Goal: Task Accomplishment & Management: Manage account settings

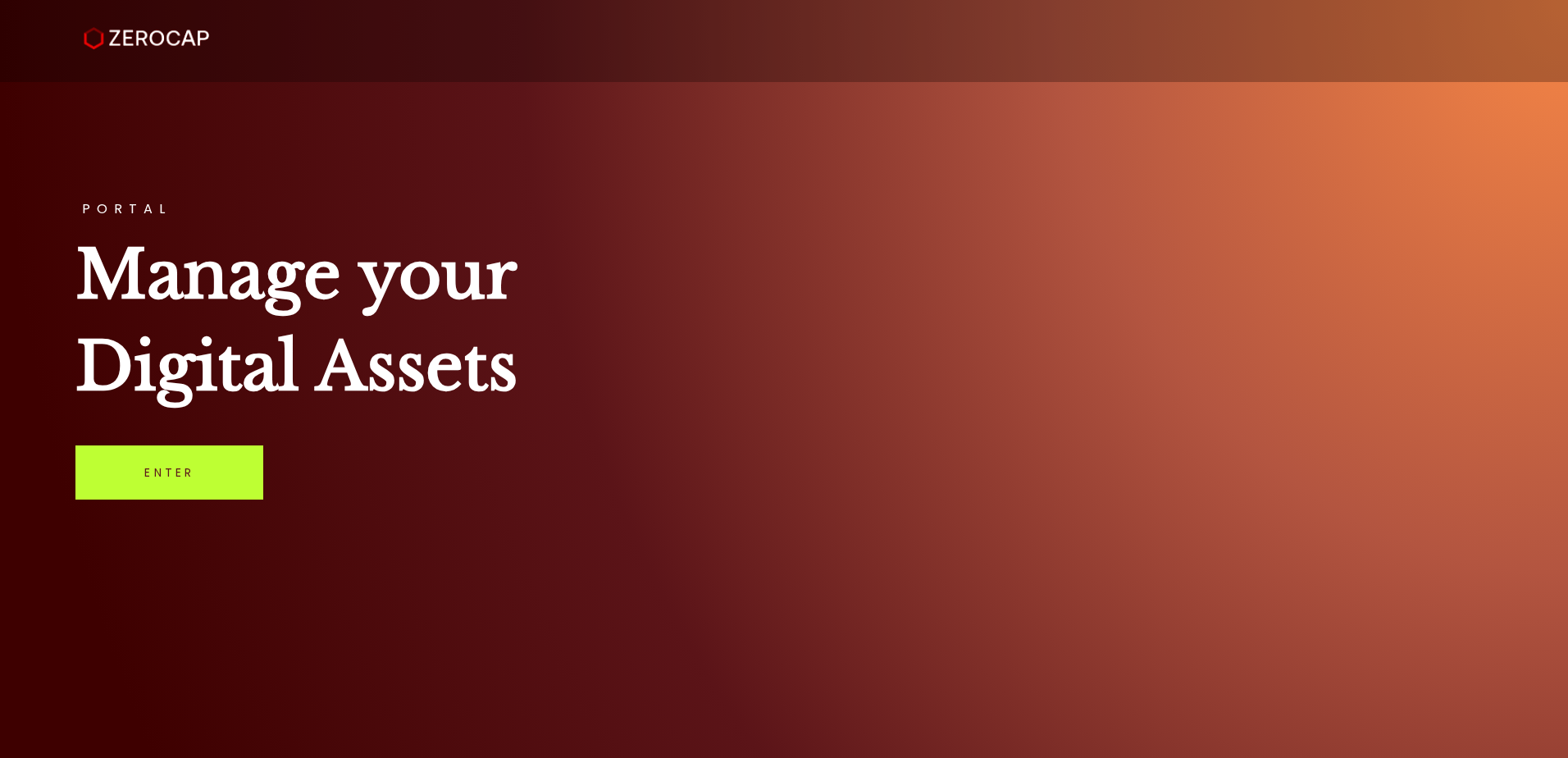
click at [170, 487] on link "Enter" at bounding box center [169, 473] width 188 height 54
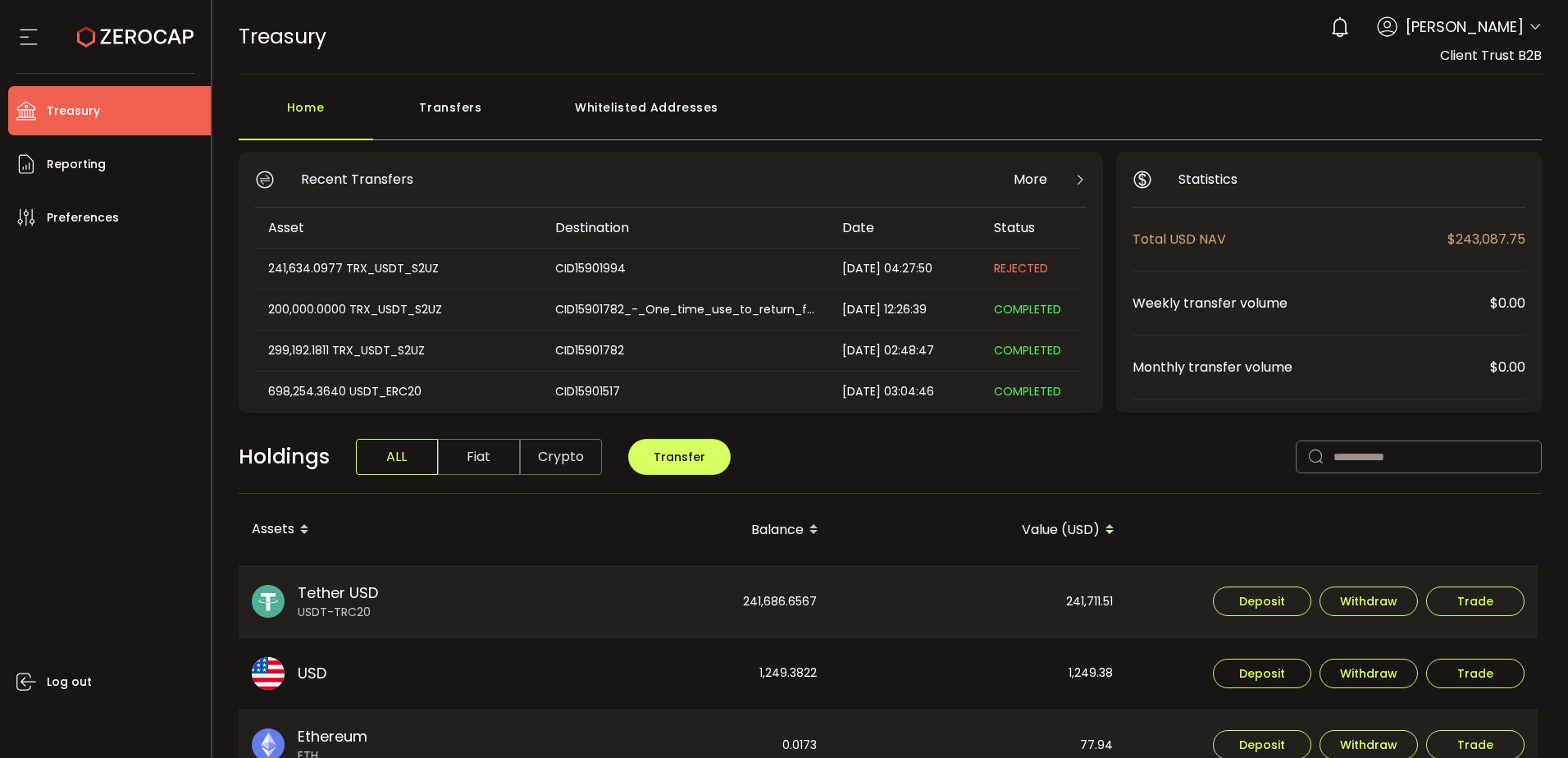
click at [400, 260] on div "241,634.0977 TRX_USDT_S2UZ" at bounding box center [397, 268] width 285 height 19
click at [944, 481] on div "Holdings ALL Fiat Crypto Transfer" at bounding box center [891, 466] width 1304 height 56
click at [1337, 597] on button "Withdraw" at bounding box center [1369, 602] width 98 height 30
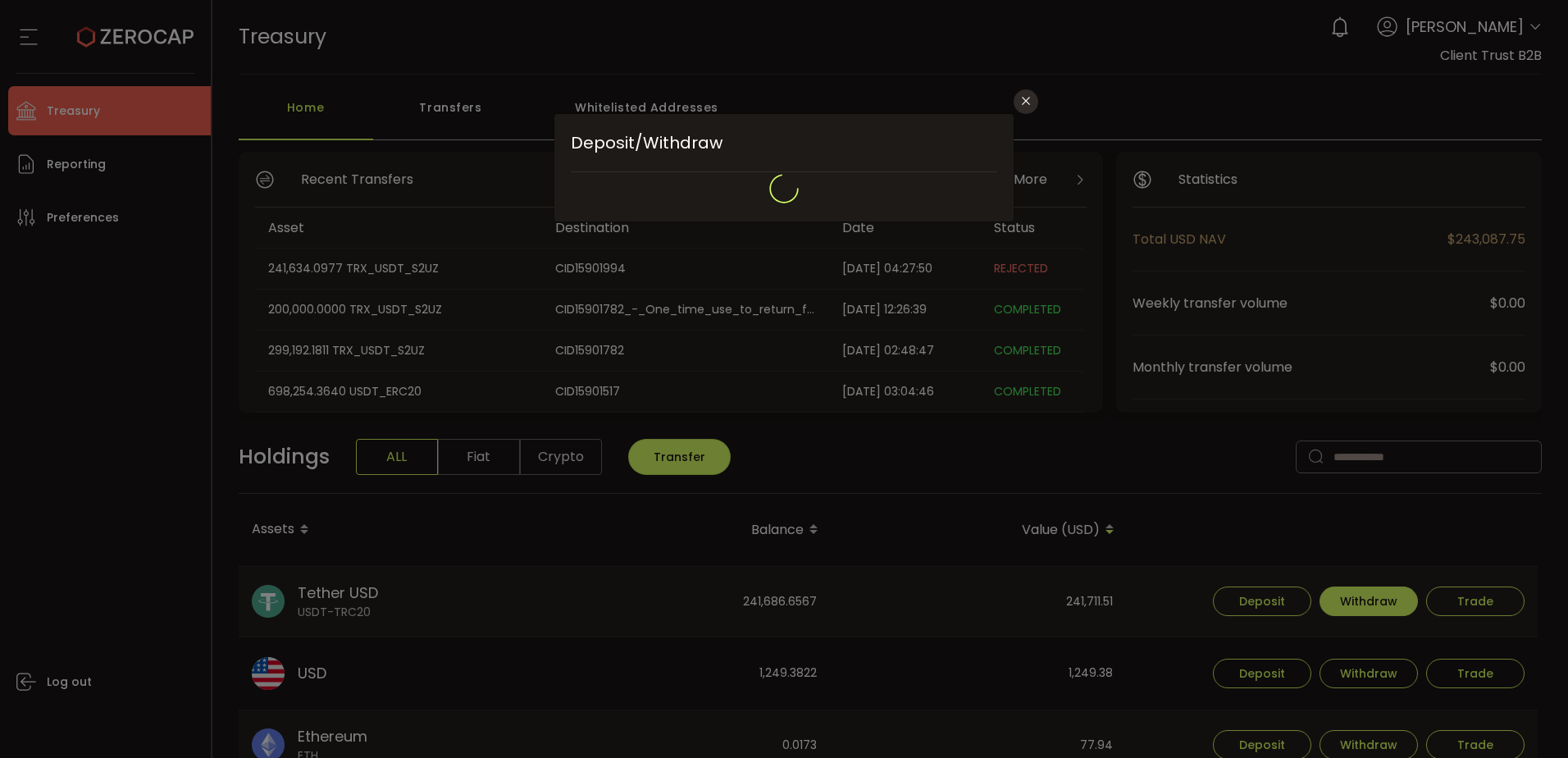
type input "****"
type input "**********"
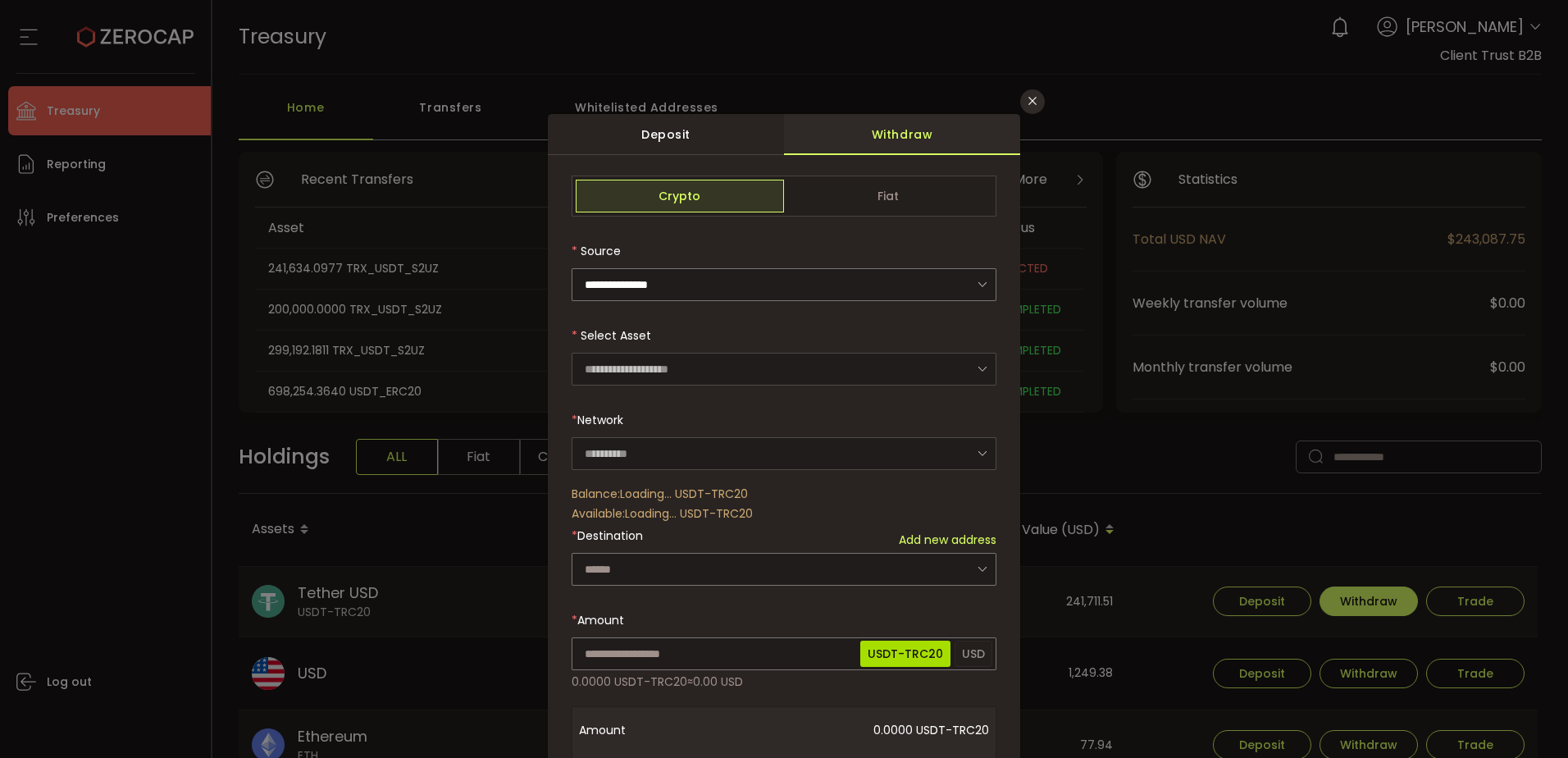
type input "****"
click at [690, 563] on input "dialog" at bounding box center [784, 570] width 425 height 33
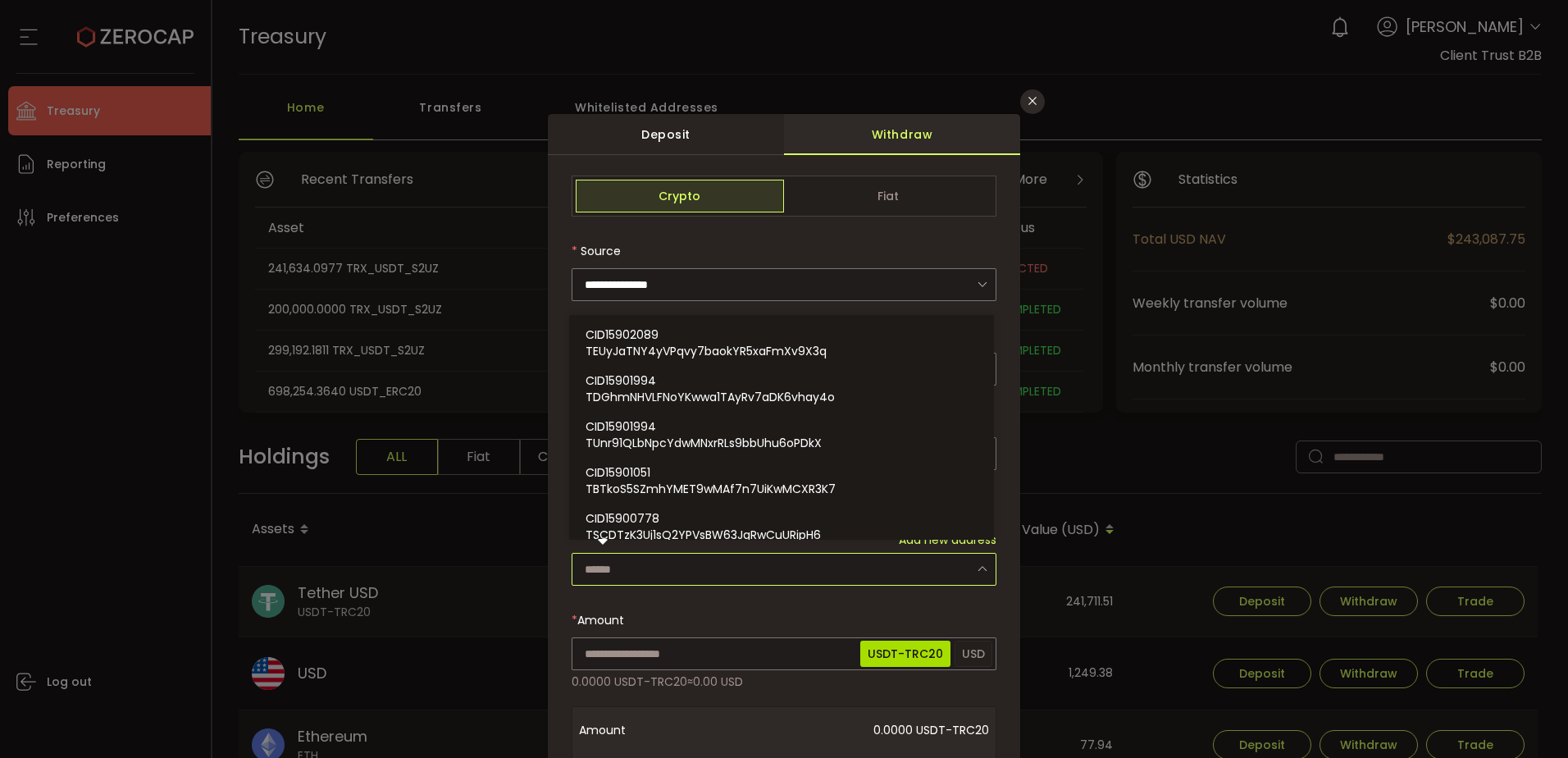
paste input "**********"
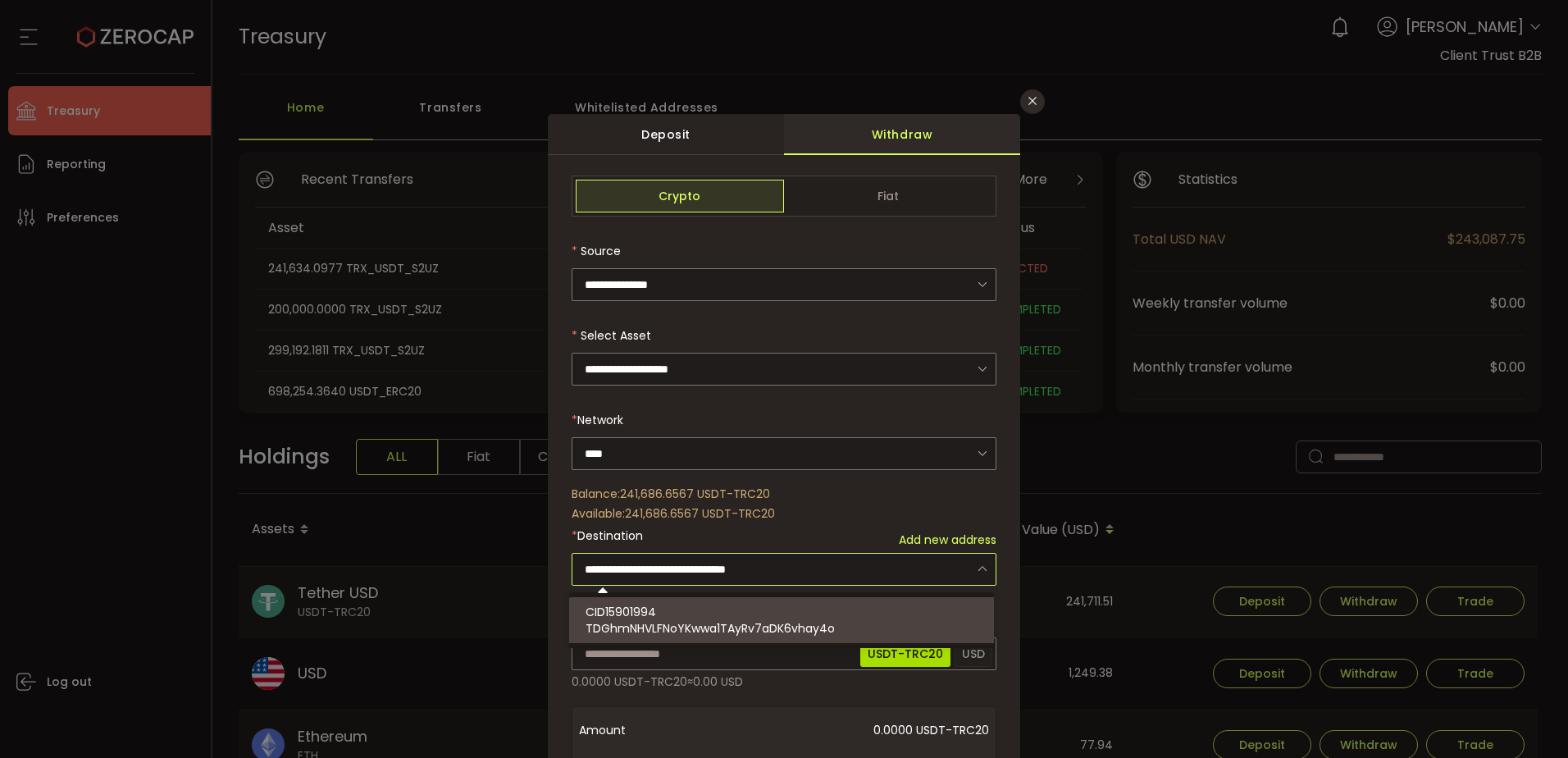
click at [702, 618] on div "CID15901994 TDGhmNHVLFNoYKwwa1TAyRv7aDK6vhay4o" at bounding box center [784, 621] width 397 height 46
type input "**********"
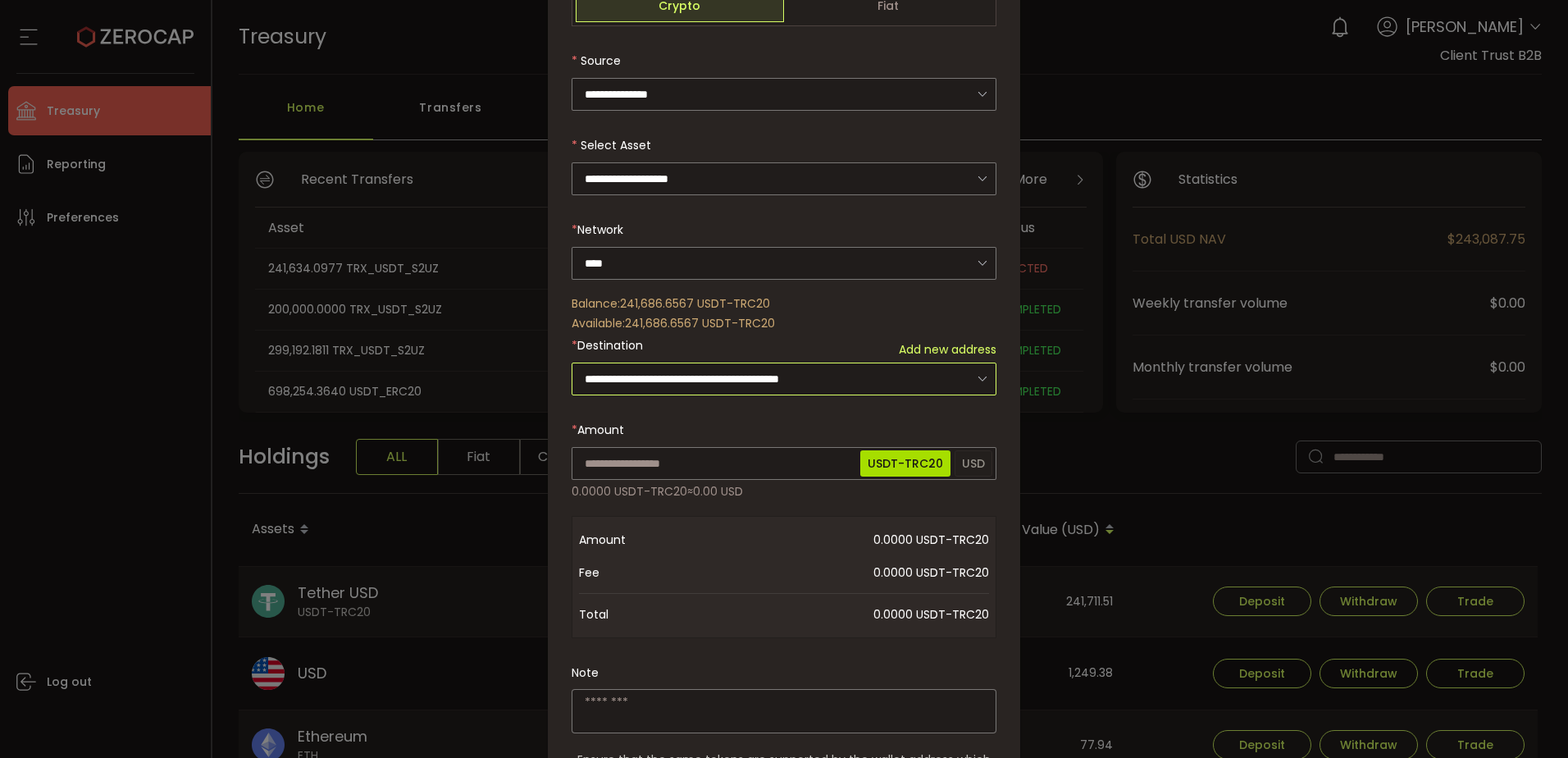
scroll to position [247, 0]
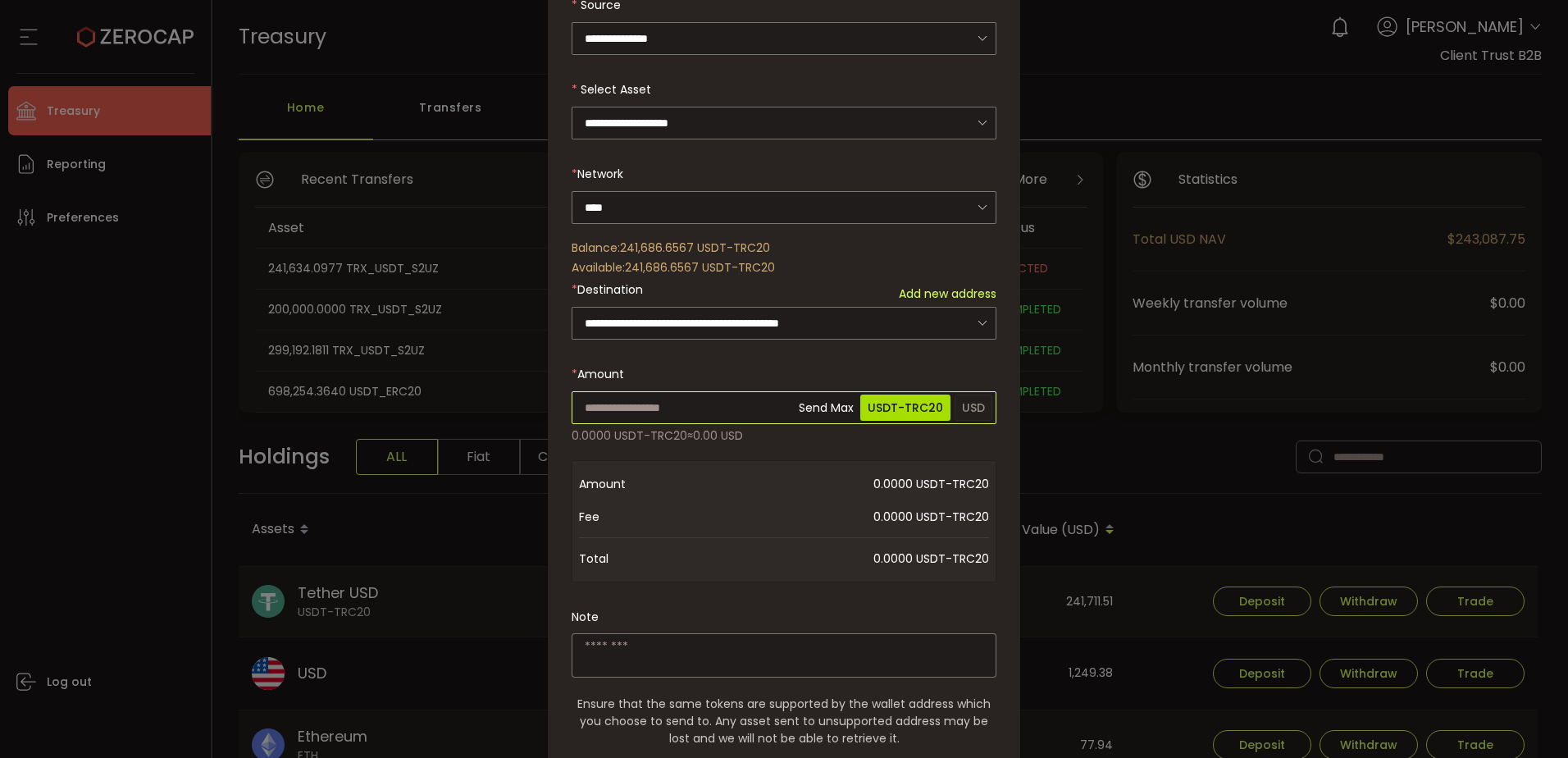
click at [632, 403] on input "dialog" at bounding box center [784, 408] width 425 height 33
type input "**"
click at [756, 655] on div "**********" at bounding box center [784, 396] width 425 height 934
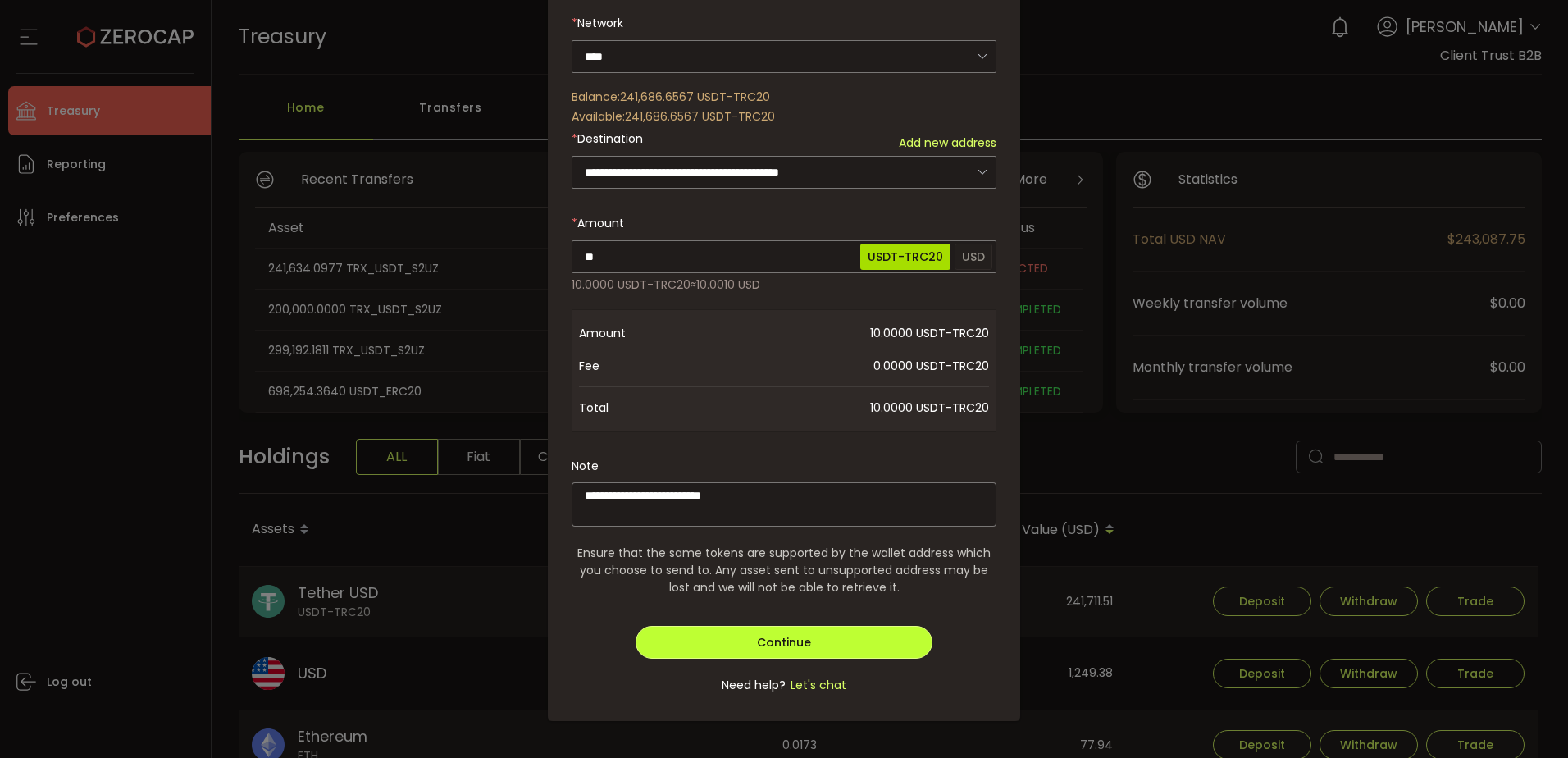
type textarea "**********"
click at [810, 634] on button "Continue" at bounding box center [785, 643] width 298 height 33
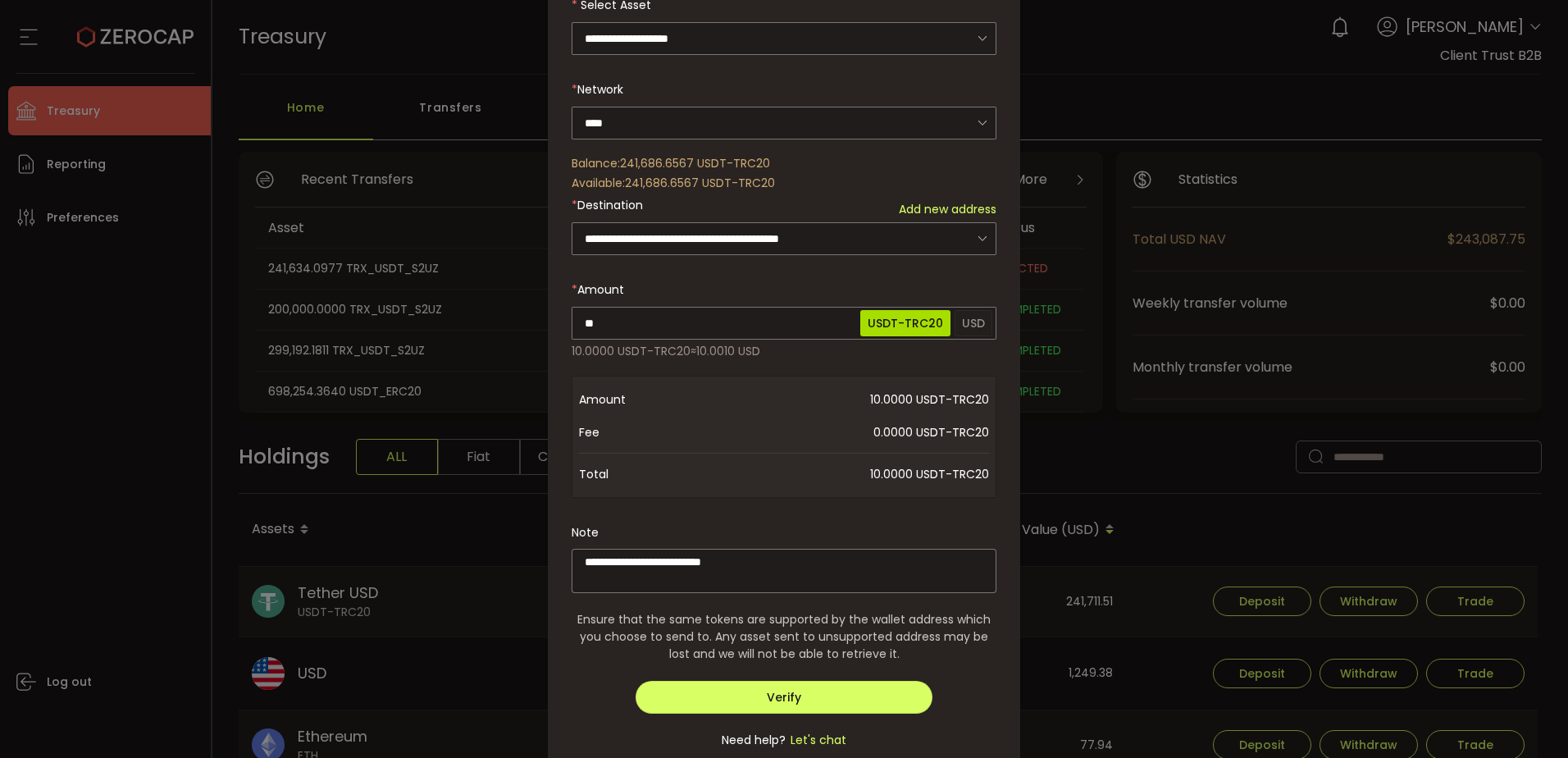
scroll to position [304, 0]
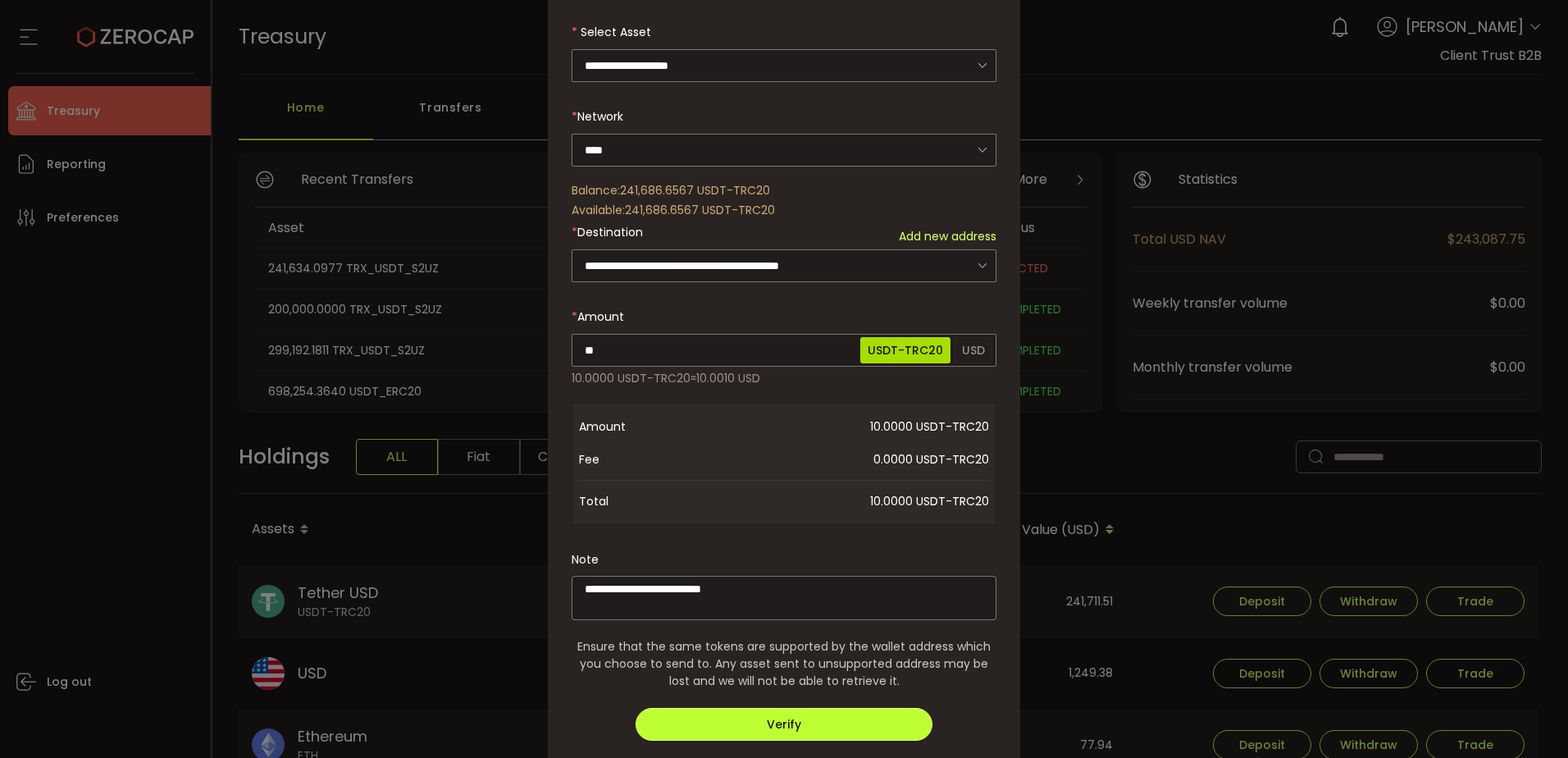
click at [793, 717] on span "Verify" at bounding box center [784, 725] width 35 height 17
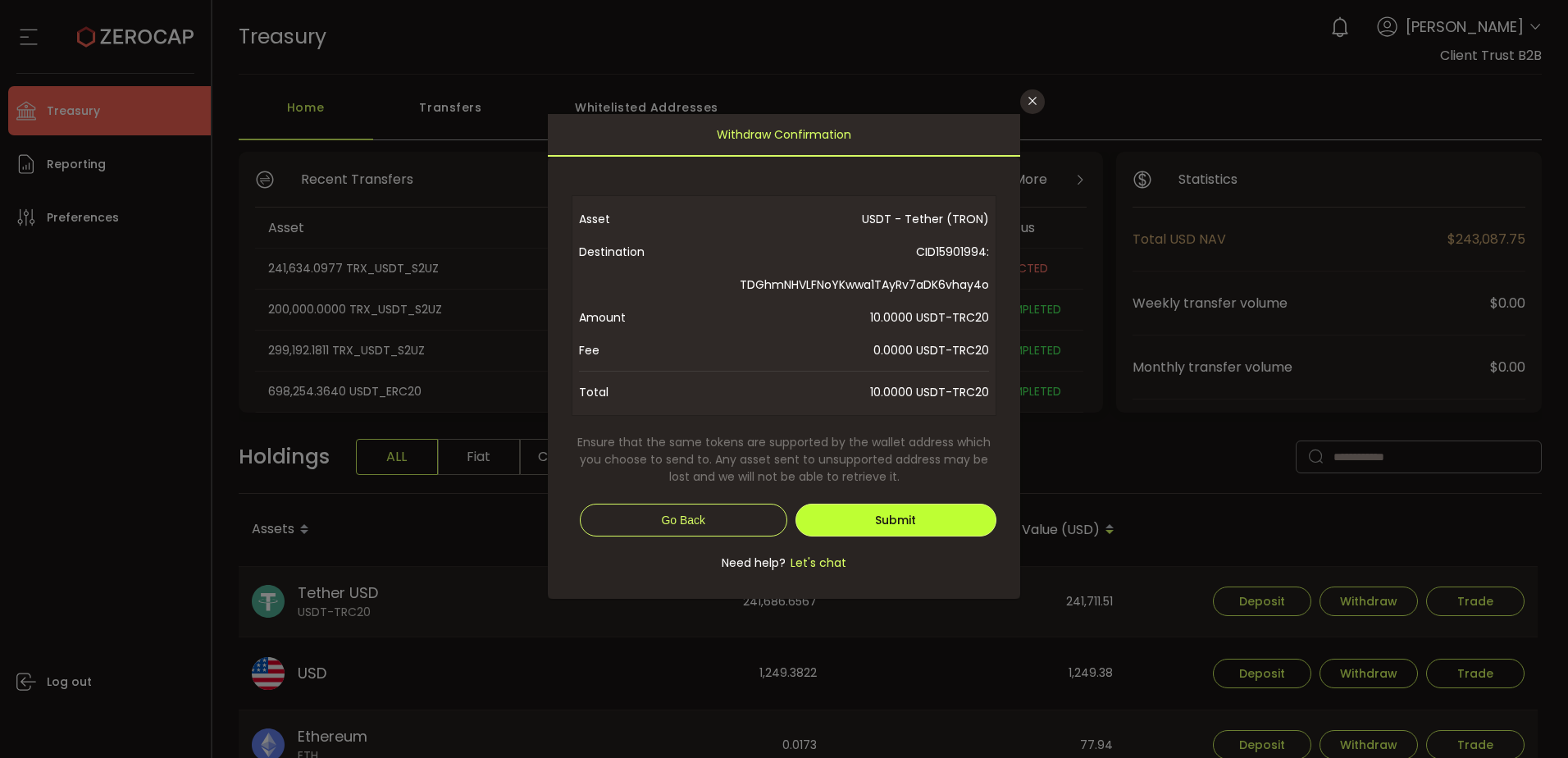
click at [867, 514] on button "Submit" at bounding box center [896, 521] width 202 height 33
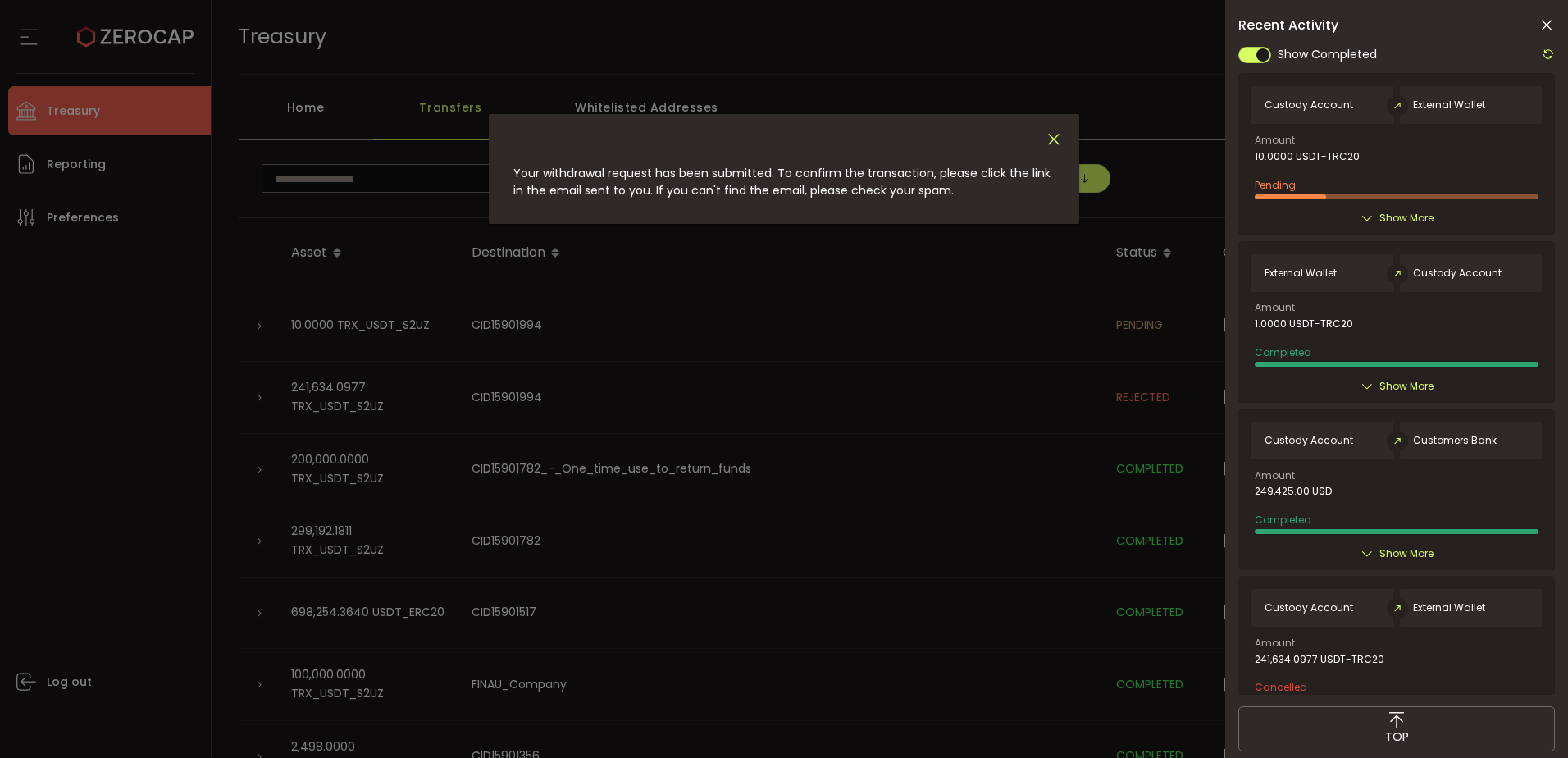
click at [1059, 137] on icon "Close" at bounding box center [1054, 140] width 18 height 18
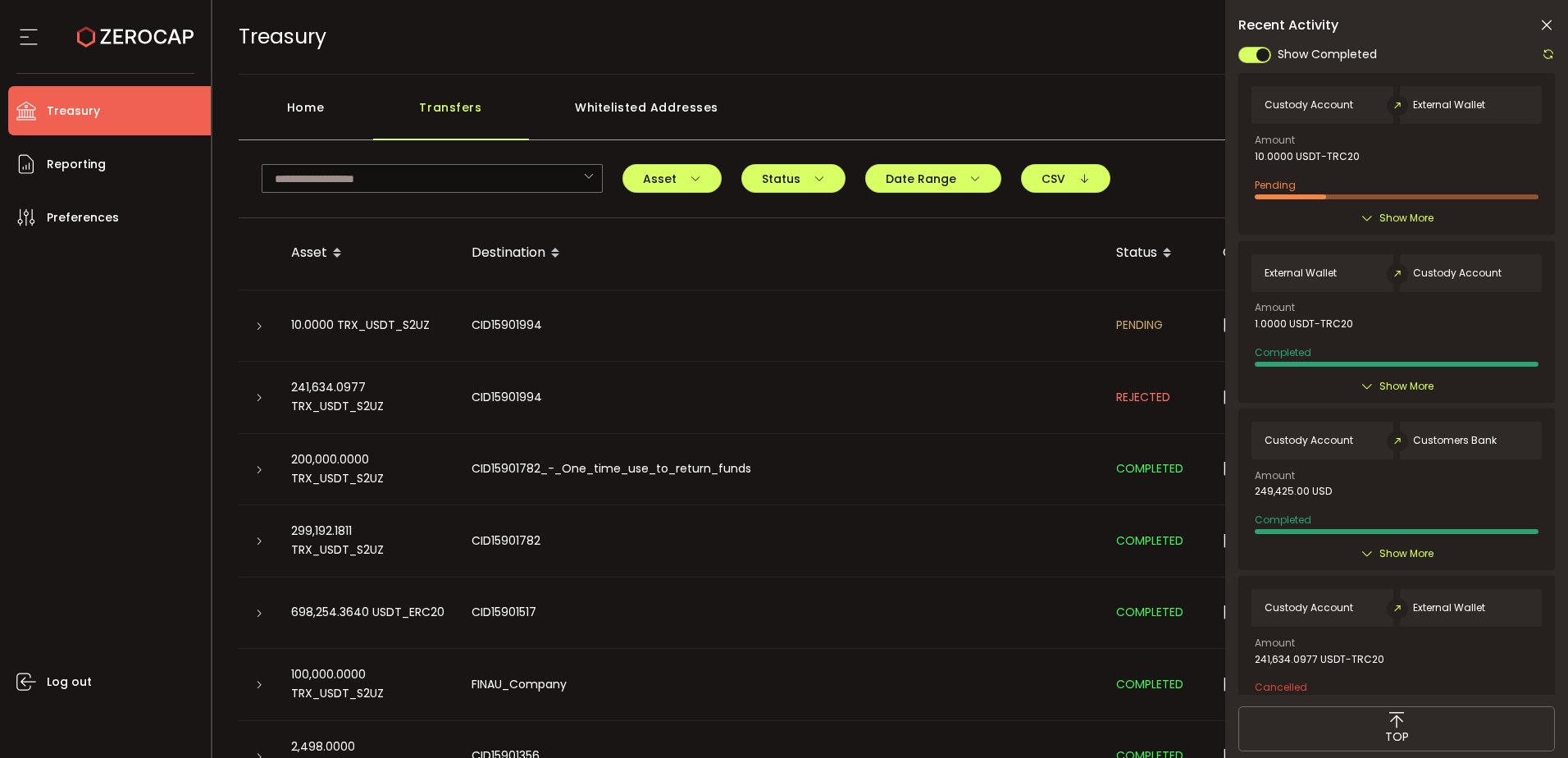
click at [306, 320] on div "10.0000 TRX_USDT_S2UZ" at bounding box center [368, 325] width 180 height 19
click at [266, 331] on div at bounding box center [259, 326] width 40 height 17
click at [258, 331] on icon at bounding box center [259, 327] width 10 height 10
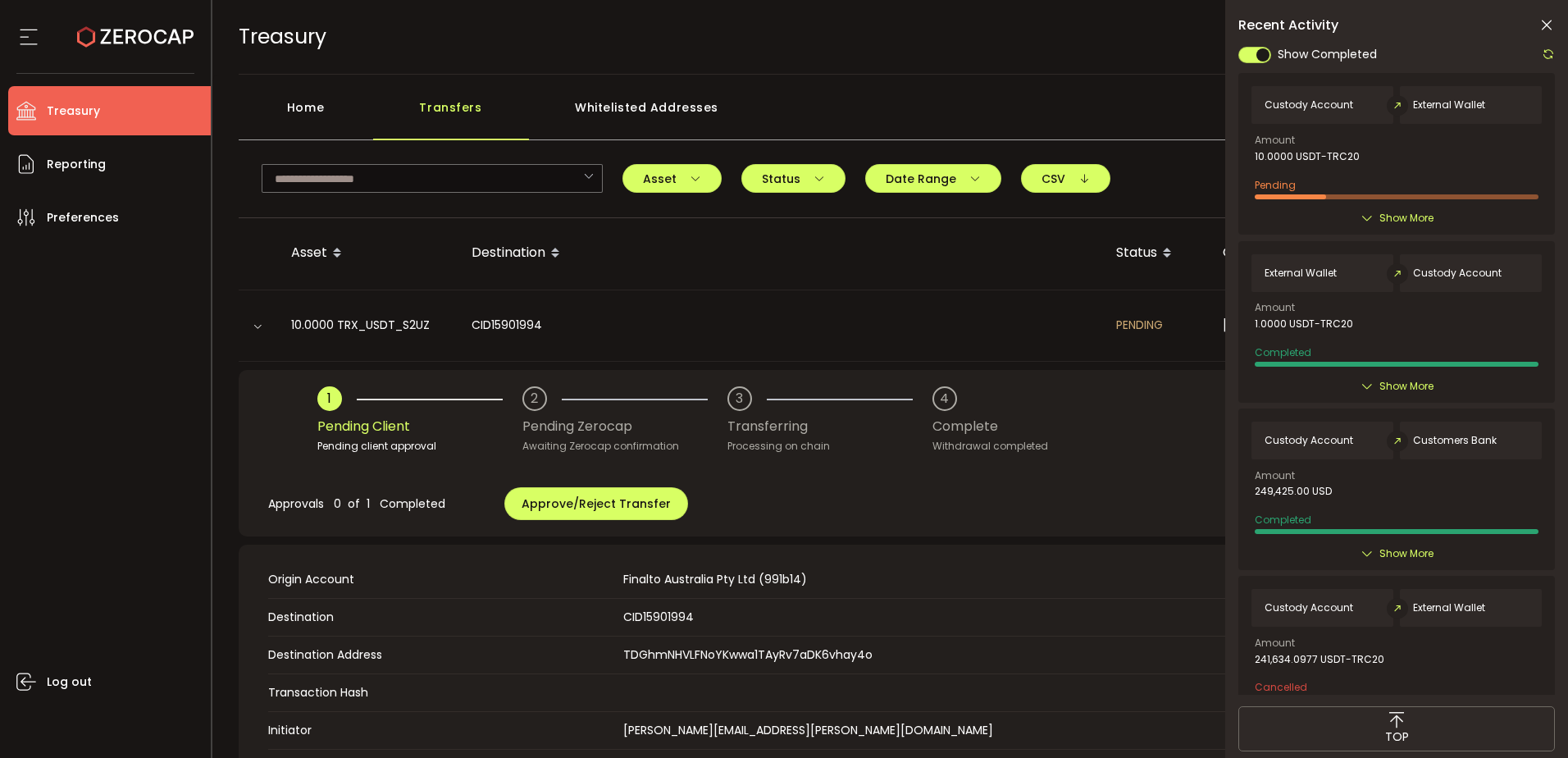
click at [1551, 23] on icon at bounding box center [1547, 26] width 17 height 17
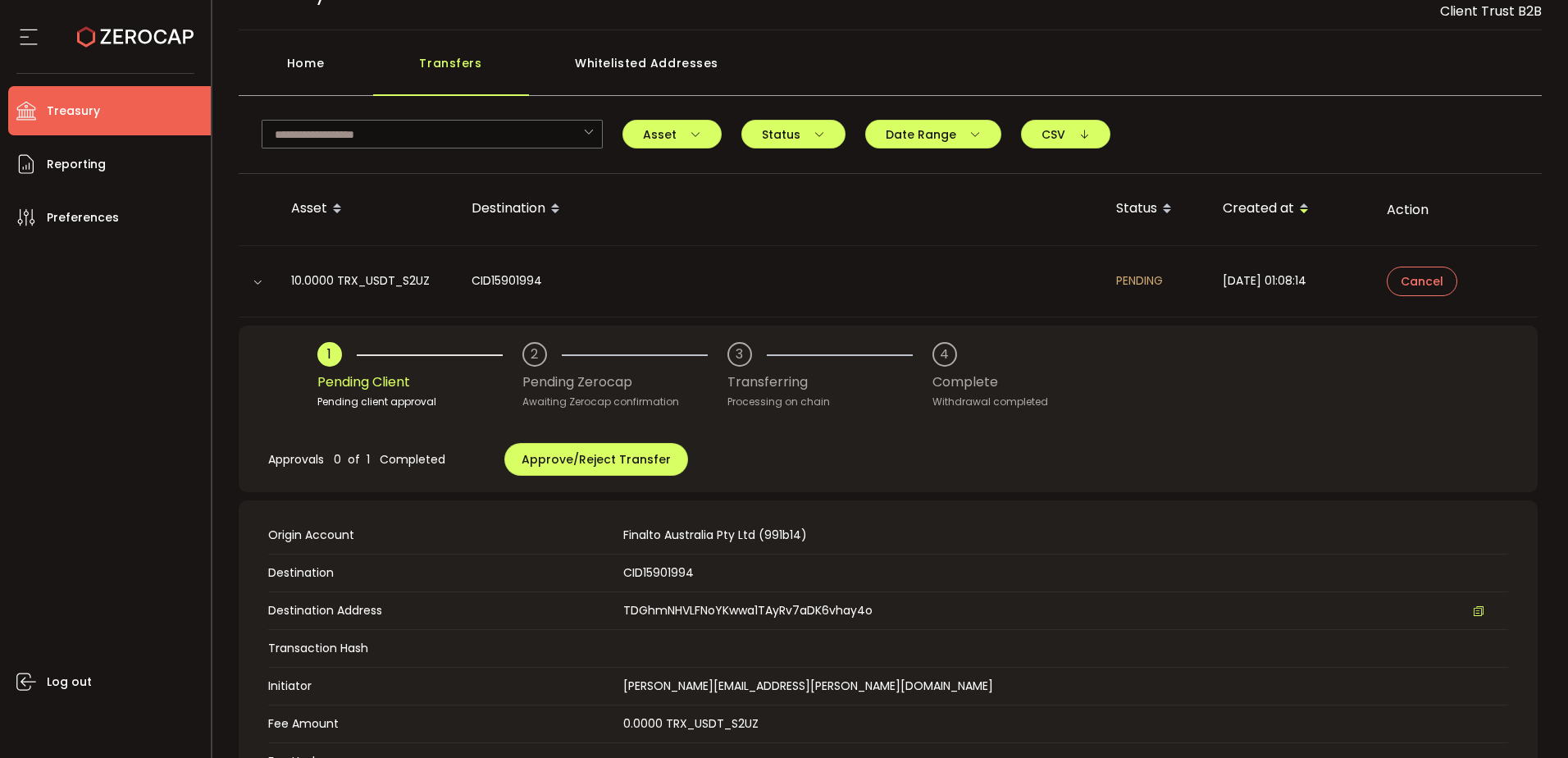
scroll to position [82, 0]
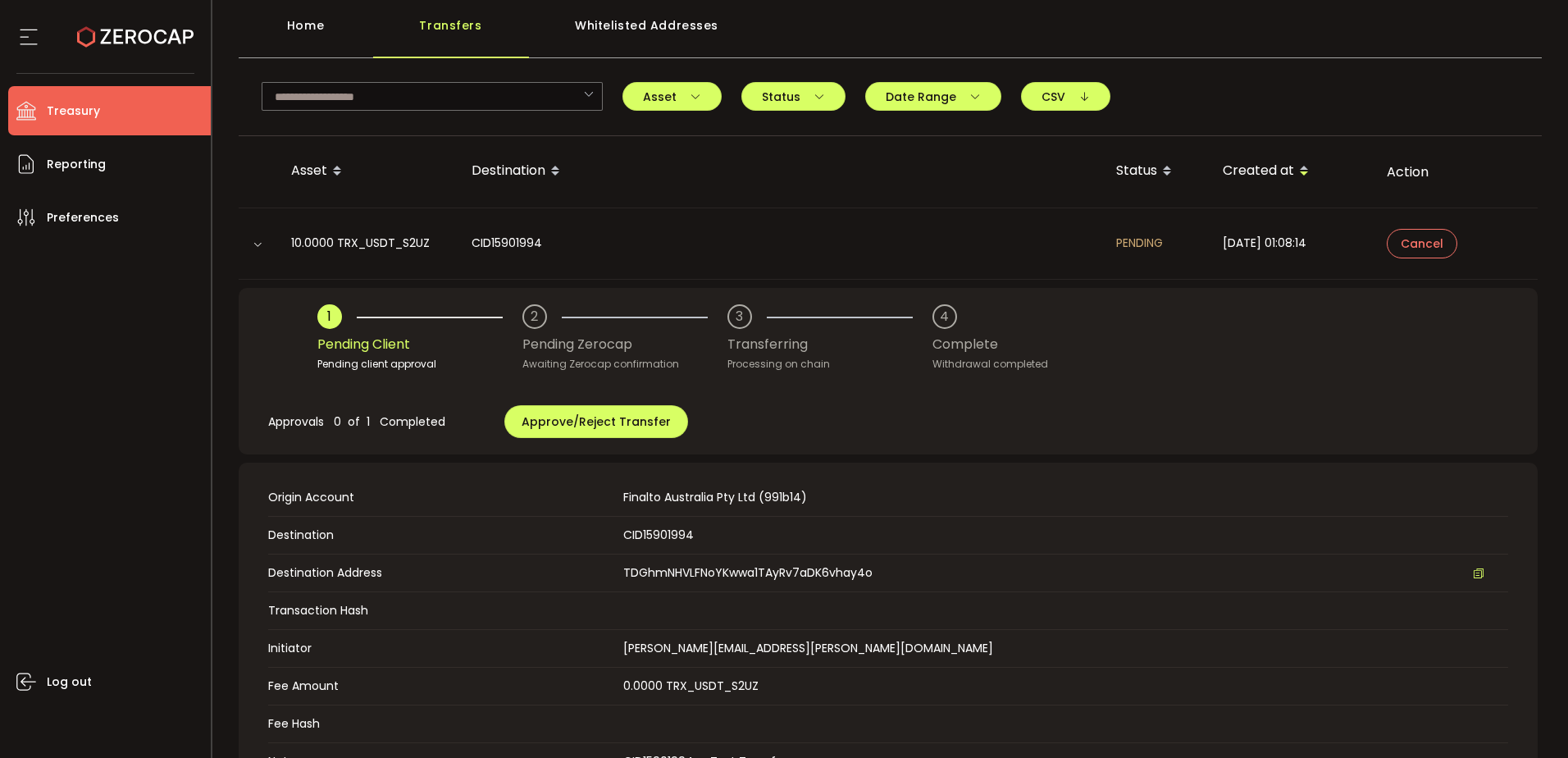
click at [88, 100] on span "Treasury" at bounding box center [74, 111] width 53 height 24
click at [103, 169] on li "Reporting" at bounding box center [109, 165] width 203 height 50
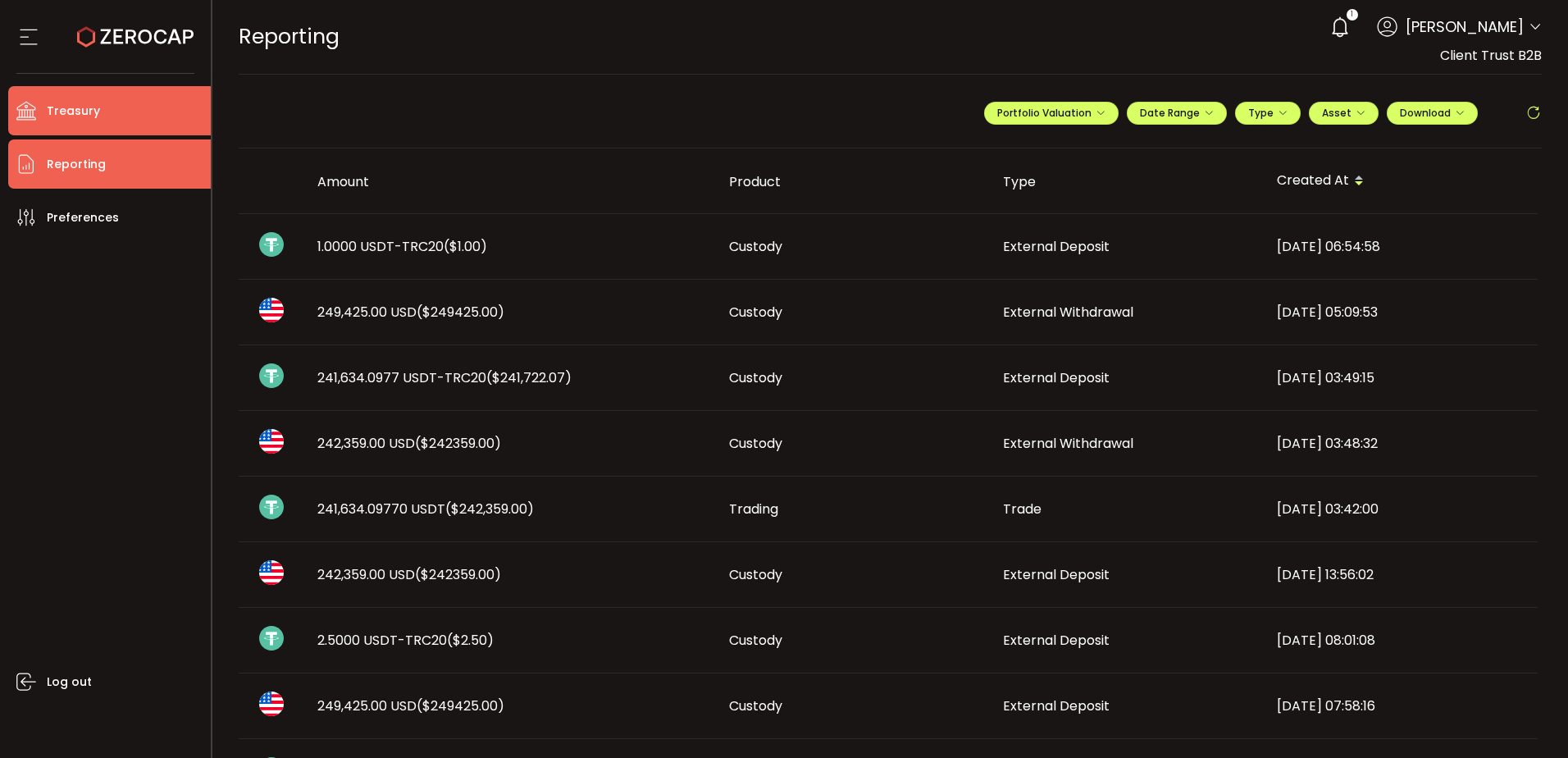
click at [108, 110] on li "Treasury" at bounding box center [109, 111] width 203 height 50
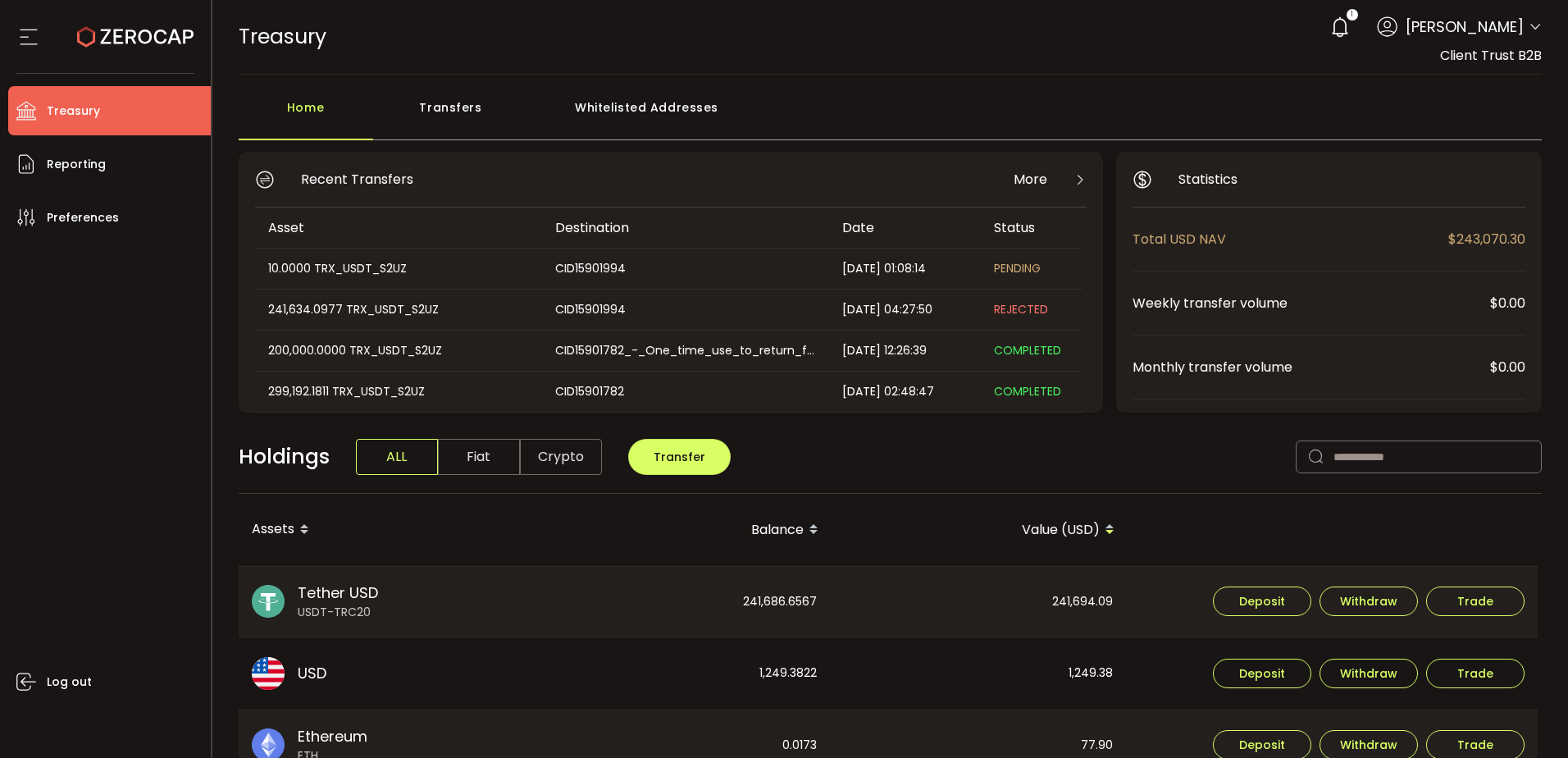
click at [138, 439] on div "Log out" at bounding box center [109, 494] width 203 height 504
drag, startPoint x: 79, startPoint y: 302, endPoint x: 315, endPoint y: 511, distance: 315.2
click at [79, 302] on div "Log out" at bounding box center [109, 494] width 203 height 504
click at [168, 101] on li "Treasury" at bounding box center [109, 111] width 203 height 50
click at [103, 104] on li "Treasury" at bounding box center [109, 111] width 203 height 50
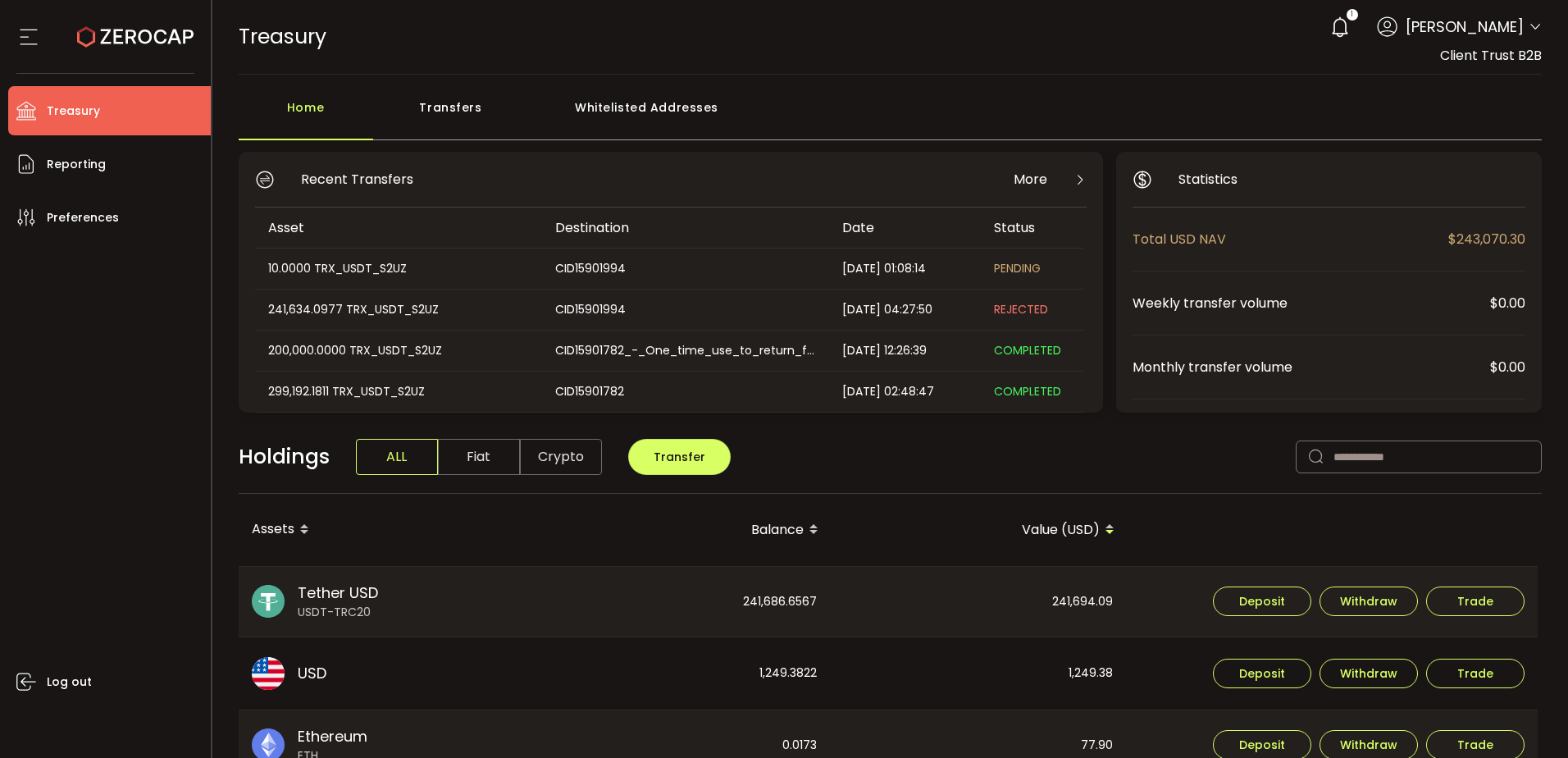
click at [1532, 25] on icon at bounding box center [1536, 27] width 13 height 13
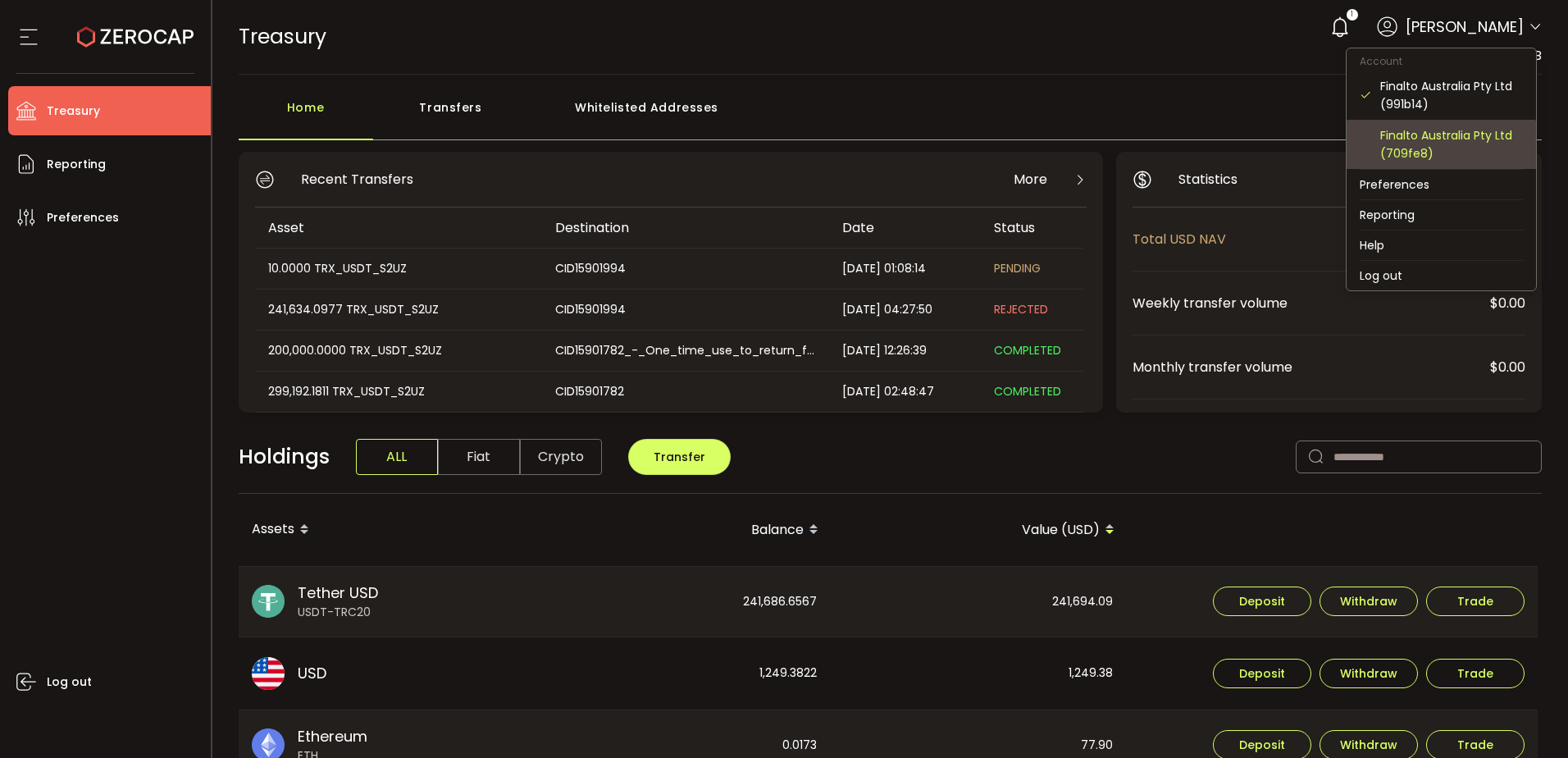
click at [1460, 131] on div "Finalto Australia Pty Ltd (709fe8)" at bounding box center [1451, 145] width 143 height 36
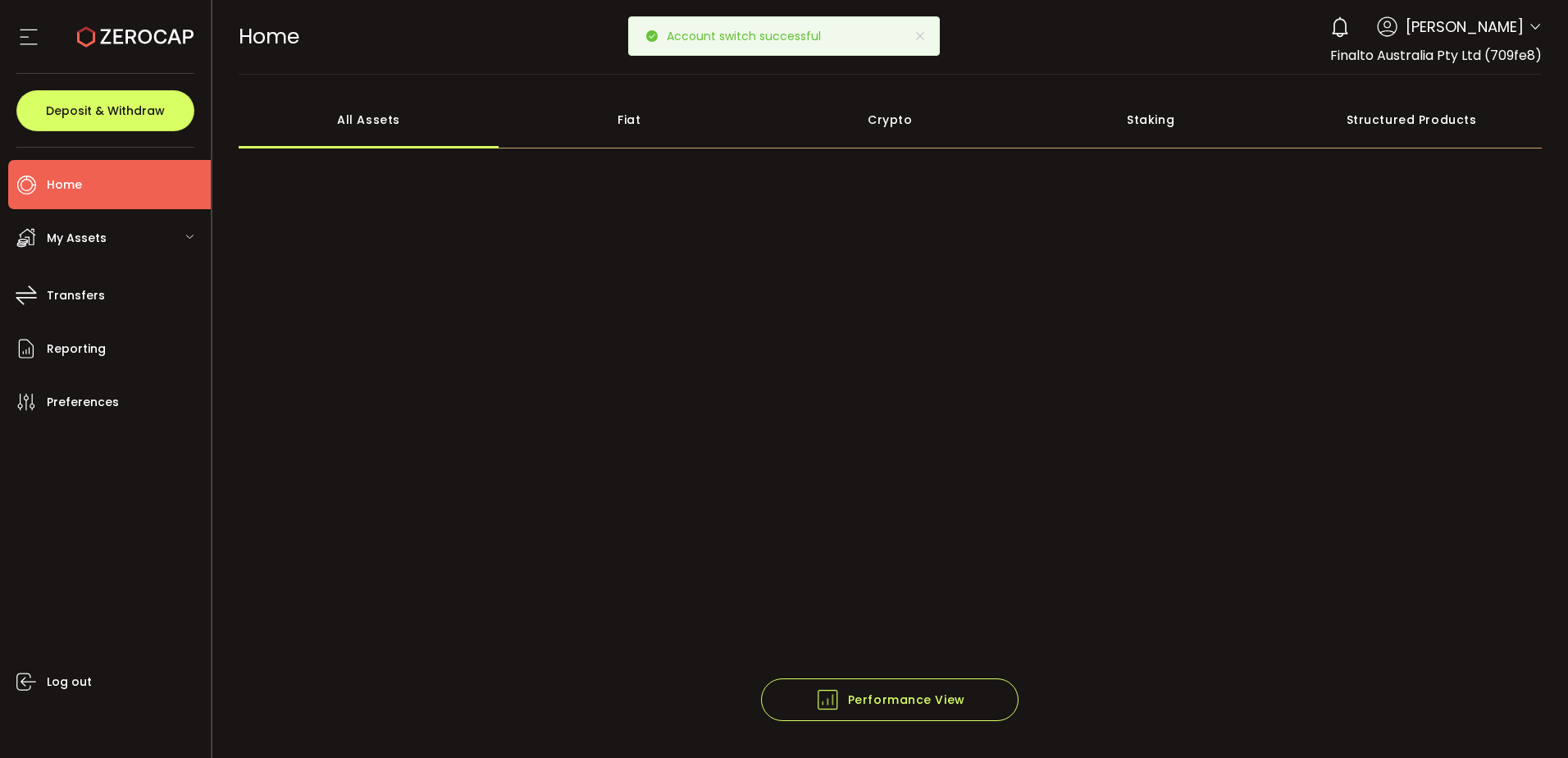
click at [174, 237] on div "My Assets" at bounding box center [109, 238] width 203 height 50
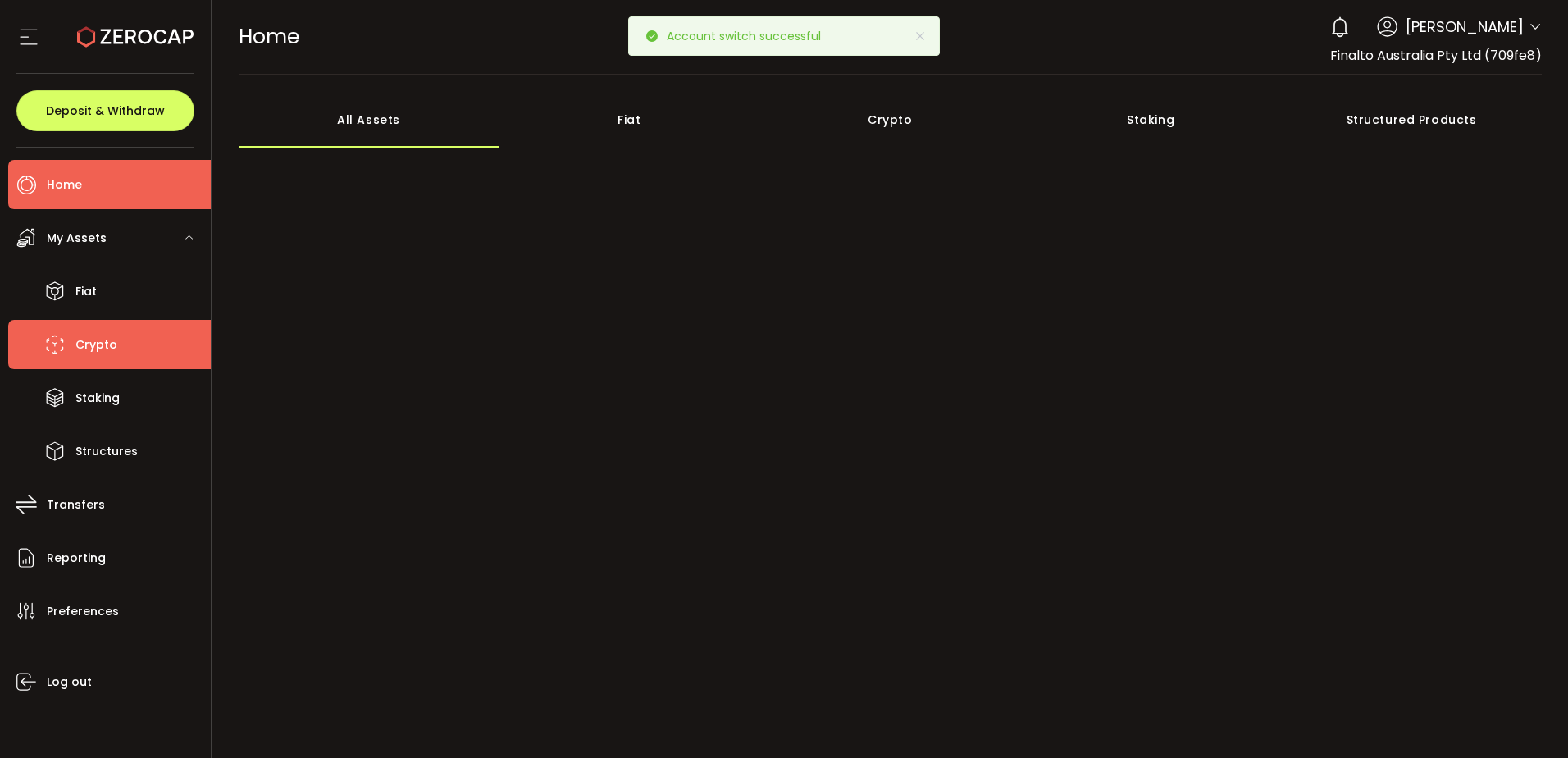
click at [112, 342] on span "Crypto" at bounding box center [96, 345] width 42 height 24
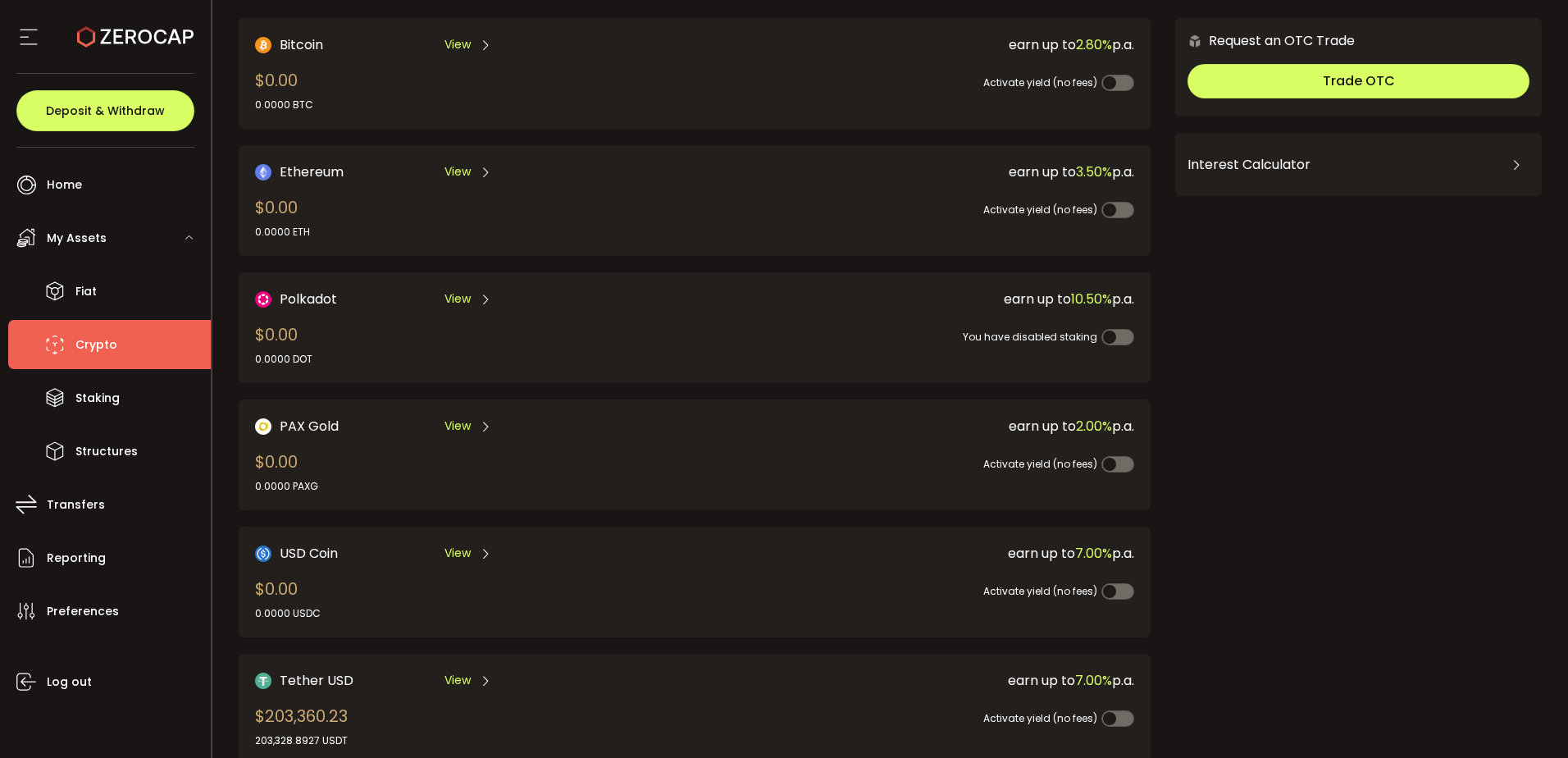
scroll to position [98, 0]
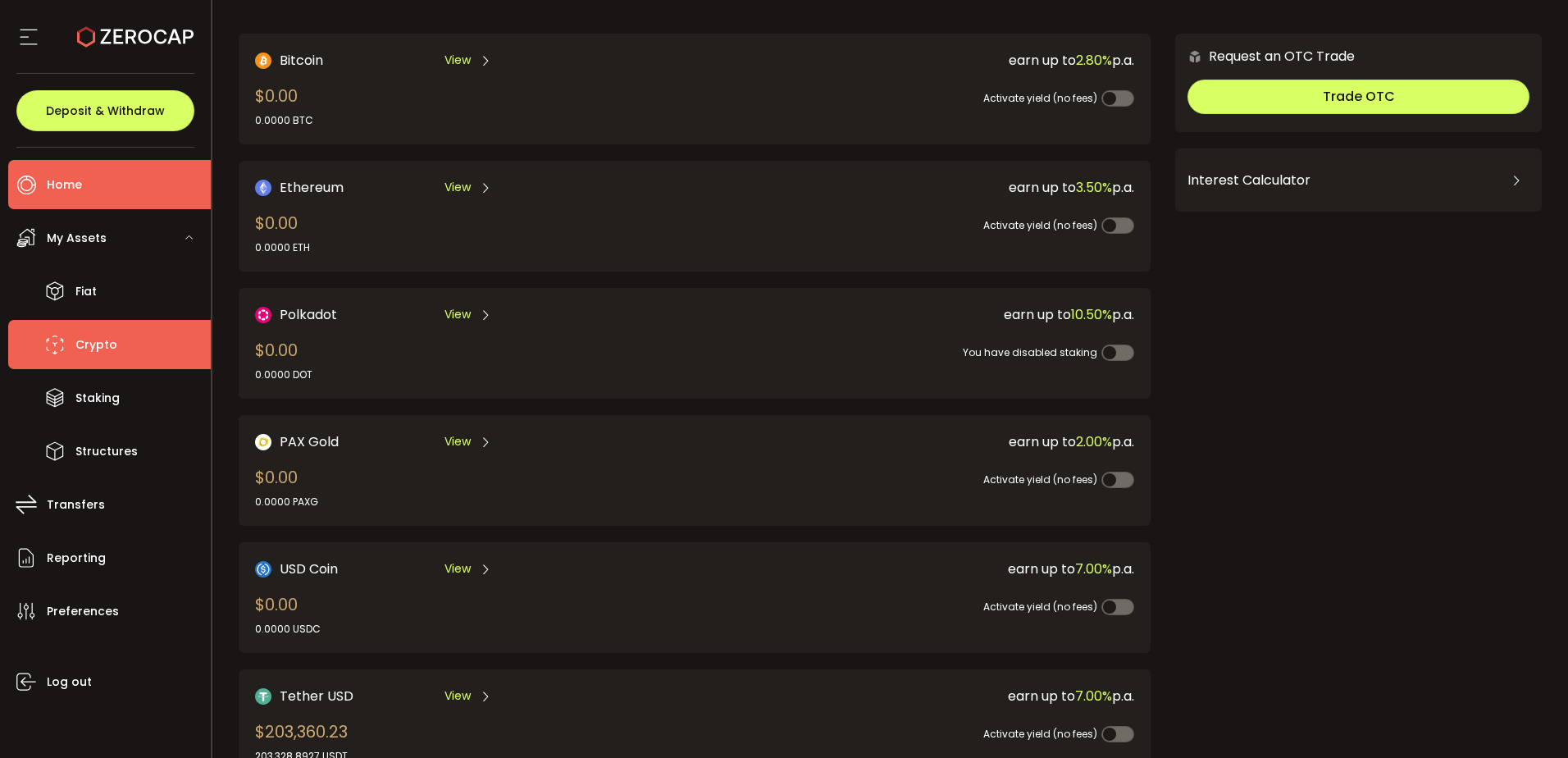
click at [156, 185] on li "Home" at bounding box center [109, 185] width 203 height 50
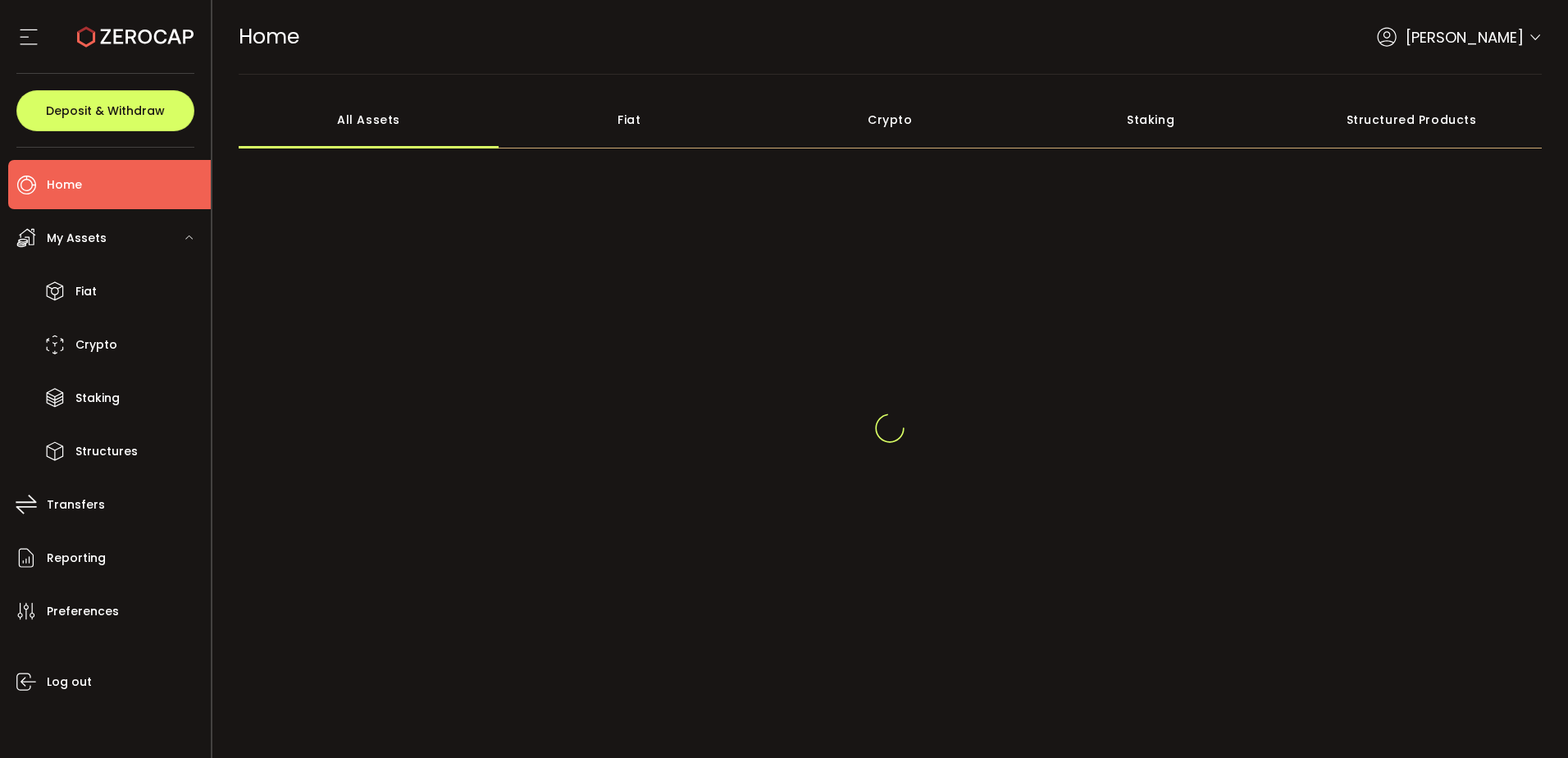
click at [1529, 38] on icon at bounding box center [1536, 38] width 13 height 13
click at [1529, 26] on icon at bounding box center [1536, 27] width 13 height 13
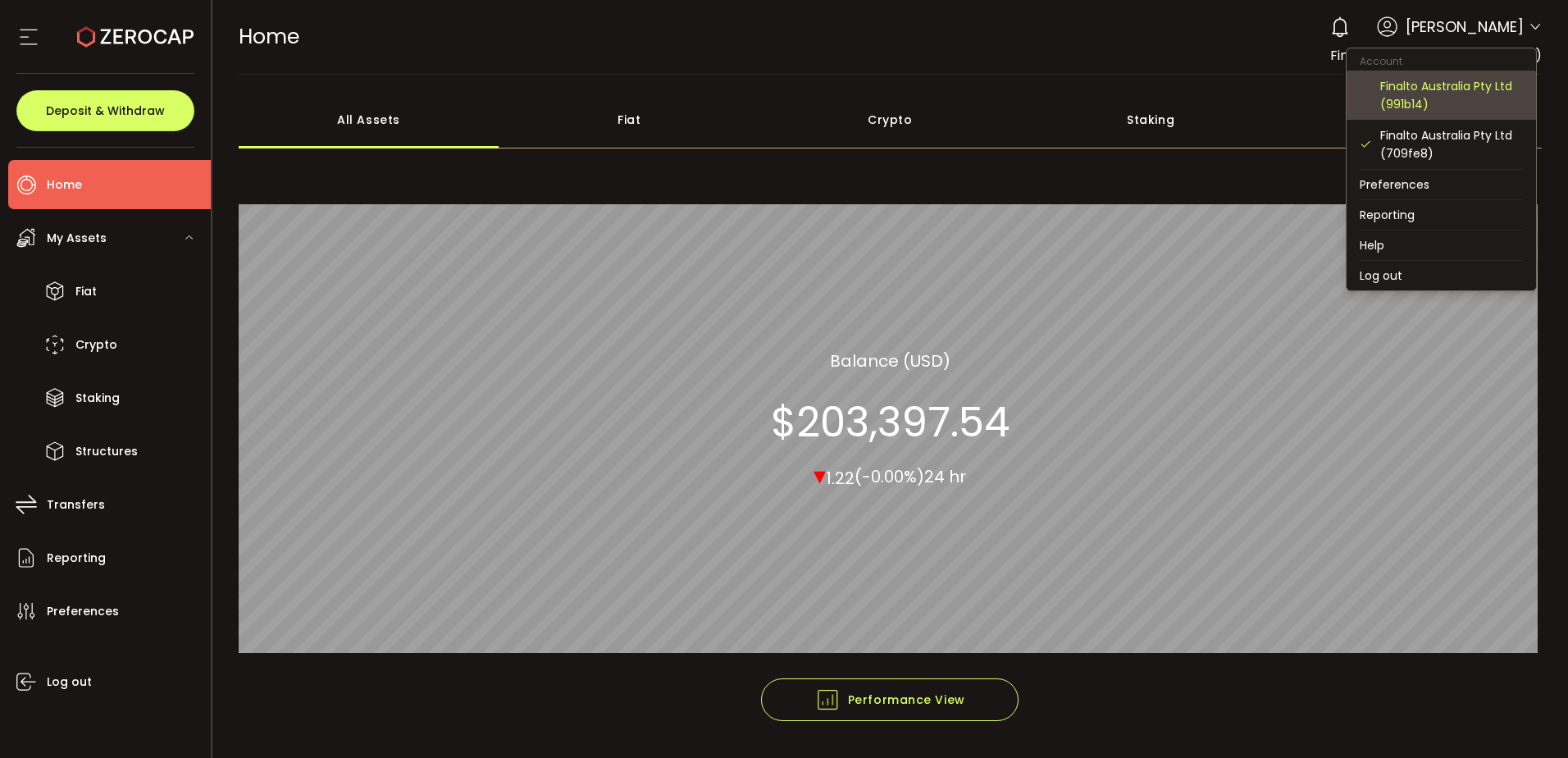
click at [1455, 86] on div "Finalto Australia Pty Ltd (991b14)" at bounding box center [1451, 95] width 143 height 36
